Goal: Complete application form: Complete application form

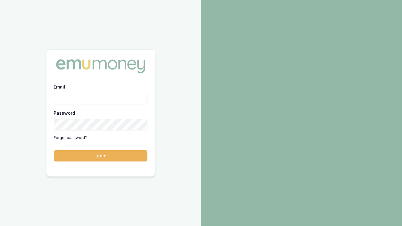
click at [110, 97] on input "Email" at bounding box center [100, 98] width 93 height 11
type input "gsreliablelending@gmail.com"
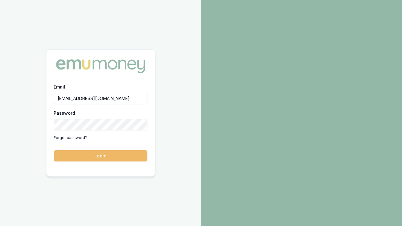
click at [94, 155] on button "Login" at bounding box center [100, 155] width 93 height 11
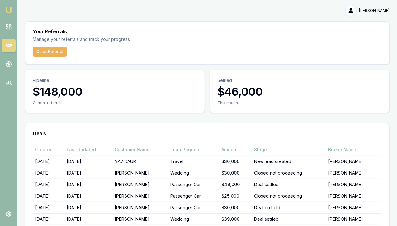
click at [94, 202] on td "[DATE]" at bounding box center [88, 208] width 48 height 12
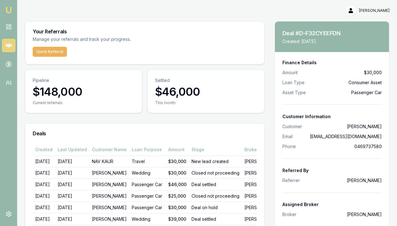
click at [80, 123] on div "Deals" at bounding box center [144, 133] width 239 height 20
click at [117, 66] on div "Your Referrals Manage your referrals and track your progress. Quick Referral Pi…" at bounding box center [145, 159] width 240 height 277
click at [8, 43] on icon at bounding box center [9, 45] width 6 height 6
click at [10, 27] on rect at bounding box center [10, 28] width 2 height 2
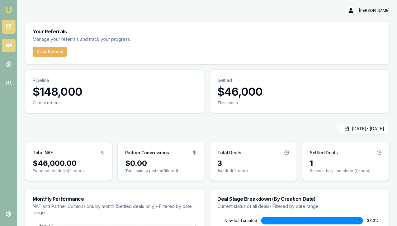
click at [7, 45] on icon at bounding box center [9, 46] width 6 height 4
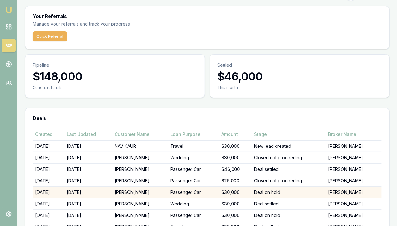
scroll to position [13, 0]
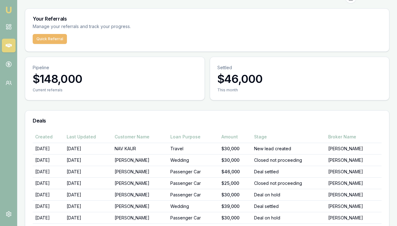
click at [48, 37] on button "Quick Referral" at bounding box center [50, 39] width 34 height 10
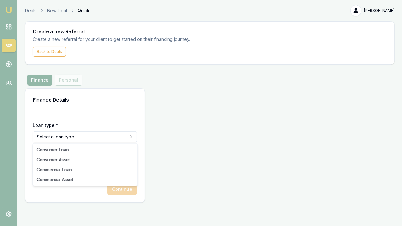
click at [83, 136] on html "Emu Money Deals New Deal Quick [PERSON_NAME] Toggle Menu Create a new Referral …" at bounding box center [201, 113] width 402 height 226
select select "COMMERCIAL_LOAN"
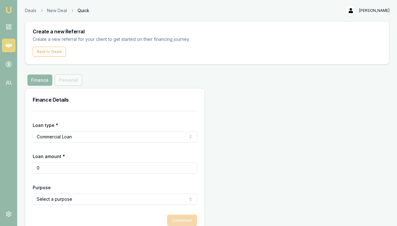
click at [60, 169] on input "0" at bounding box center [115, 167] width 164 height 11
type input "0"
type input "$3"
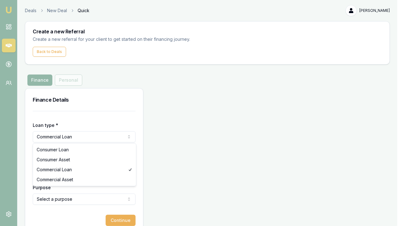
click at [56, 137] on html "Emu Money Deals New Deal Quick [PERSON_NAME] Toggle Menu Create a new Referral …" at bounding box center [201, 113] width 402 height 226
select select "CONSUMER_LOAN"
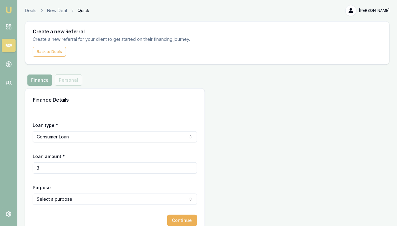
click at [46, 170] on input "3" at bounding box center [115, 167] width 164 height 11
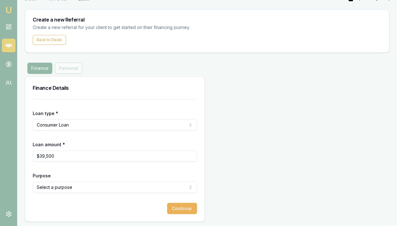
click at [61, 186] on html "Emu Money Deals New Deal Quick [PERSON_NAME] Toggle Menu Create a new Referral …" at bounding box center [198, 101] width 397 height 226
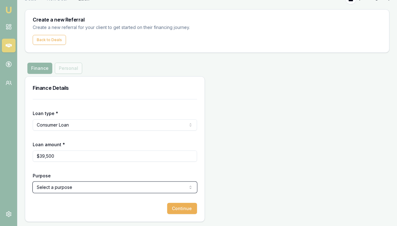
click at [59, 204] on html "Emu Money Deals New Deal Quick [PERSON_NAME] Toggle Menu Create a new Referral …" at bounding box center [198, 101] width 397 height 226
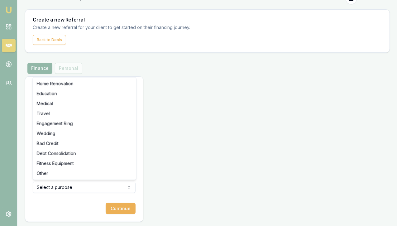
click at [63, 189] on html "Emu Money Deals New Deal Quick [PERSON_NAME] Toggle Menu Create a new Referral …" at bounding box center [201, 101] width 402 height 226
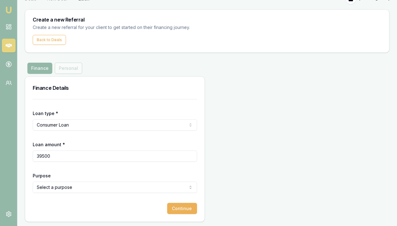
click at [73, 154] on input "39500" at bounding box center [115, 155] width 164 height 11
type input "$39,500"
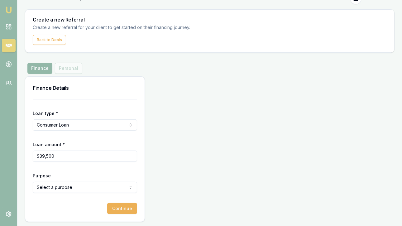
click at [71, 184] on html "Emu Money Deals New Deal Quick [PERSON_NAME] Toggle Menu Create a new Referral …" at bounding box center [201, 101] width 402 height 226
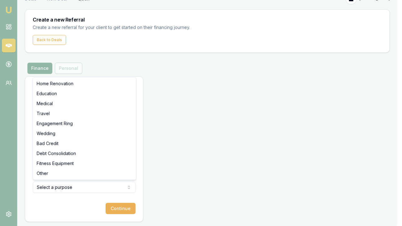
select select "TRAVEL"
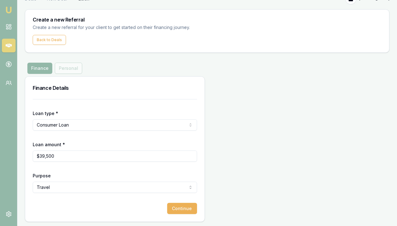
click at [82, 126] on html "Emu Money Deals New Deal Quick [PERSON_NAME] Toggle Menu Create a new Referral …" at bounding box center [198, 101] width 397 height 226
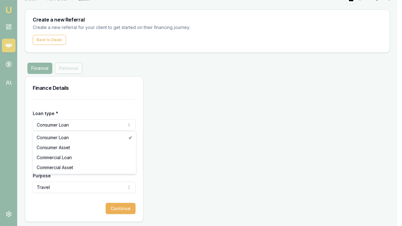
select select "CONSUMER_ASSET"
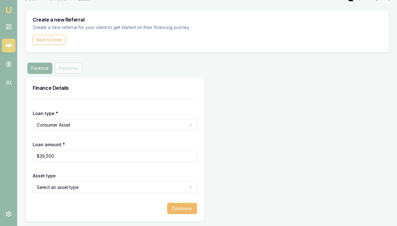
click at [167, 207] on button "Continue" at bounding box center [182, 208] width 30 height 11
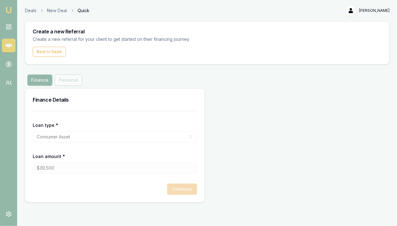
scroll to position [0, 0]
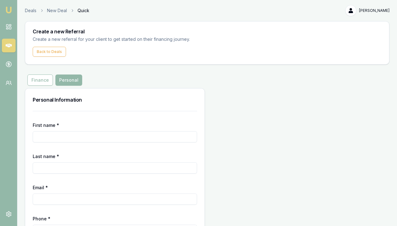
click at [52, 136] on input "First name *" at bounding box center [115, 136] width 164 height 11
type input "[PERSON_NAME]"
click at [45, 165] on input "Last name *" at bounding box center [115, 167] width 164 height 11
type input "[PERSON_NAME]"
click at [43, 200] on input "Email *" at bounding box center [115, 198] width 164 height 11
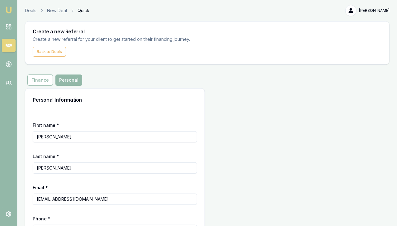
scroll to position [43, 0]
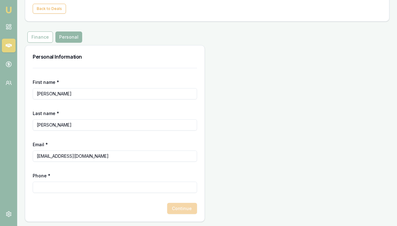
type input "[EMAIL_ADDRESS][DOMAIN_NAME]"
click at [54, 185] on input "Phone *" at bounding box center [115, 187] width 164 height 11
type input "0406 722 781"
click at [167, 206] on button "Continue" at bounding box center [182, 208] width 30 height 11
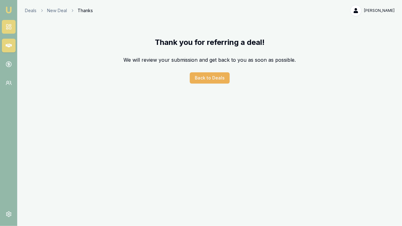
click at [9, 28] on icon at bounding box center [9, 27] width 6 height 6
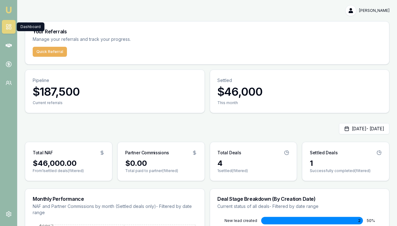
click at [9, 25] on icon at bounding box center [9, 27] width 6 height 6
click at [10, 46] on icon at bounding box center [9, 46] width 6 height 4
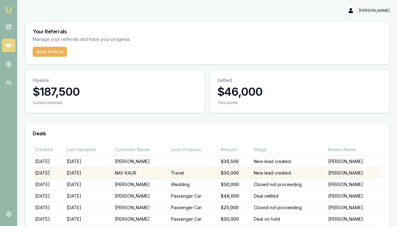
click at [136, 167] on td "NAV KAUR" at bounding box center [140, 173] width 56 height 12
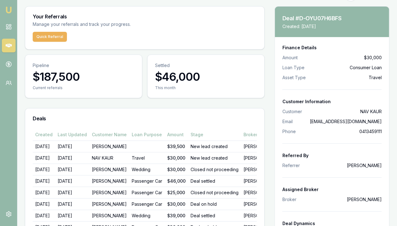
scroll to position [14, 0]
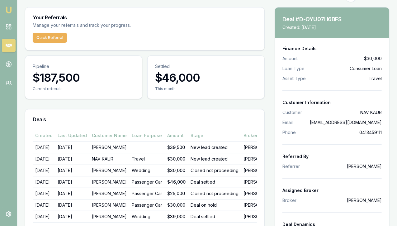
click at [269, 58] on main "Your Referrals Manage your referrals and track your progress. Quick Referral Pi…" at bounding box center [207, 145] width 380 height 277
click at [267, 58] on main "Your Referrals Manage your referrals and track your progress. Quick Referral Pi…" at bounding box center [207, 145] width 380 height 277
